Goal: Check status: Check status

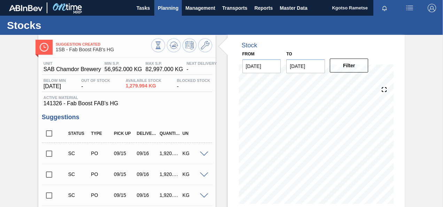
click at [169, 4] on span "Planning" at bounding box center [168, 8] width 21 height 8
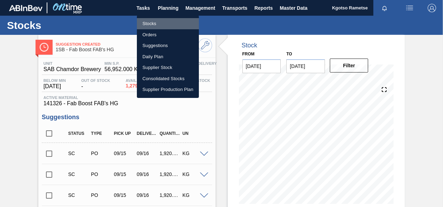
click at [155, 20] on li "Stocks" at bounding box center [168, 23] width 62 height 11
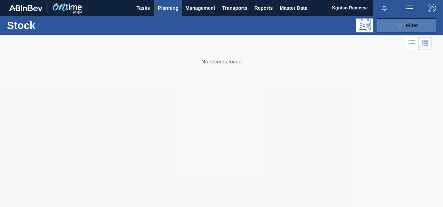
click at [409, 24] on span "Filter" at bounding box center [412, 26] width 12 height 6
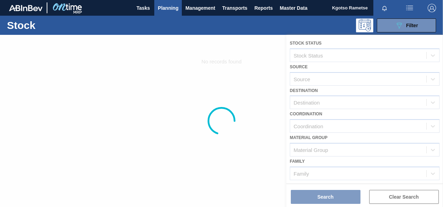
click at [348, 135] on div at bounding box center [221, 121] width 443 height 172
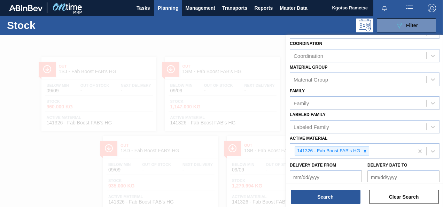
scroll to position [126, 0]
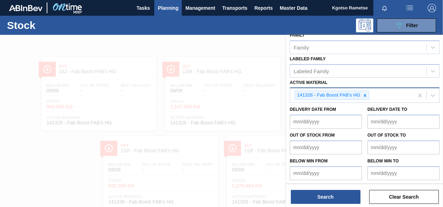
click at [364, 95] on icon at bounding box center [365, 95] width 2 height 2
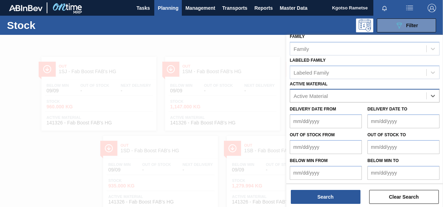
paste Material "285138"
type Material "285138"
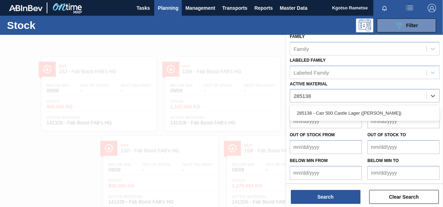
click at [356, 110] on div "285138 - Can 500 Castle Lager ([PERSON_NAME])" at bounding box center [365, 113] width 150 height 13
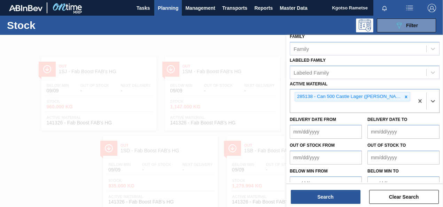
scroll to position [126, 0]
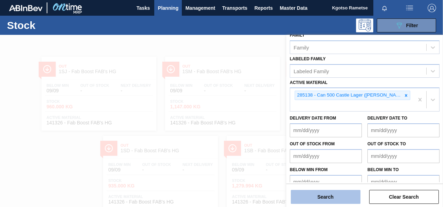
click at [329, 197] on button "Search" at bounding box center [326, 197] width 70 height 14
